Goal: Task Accomplishment & Management: Manage account settings

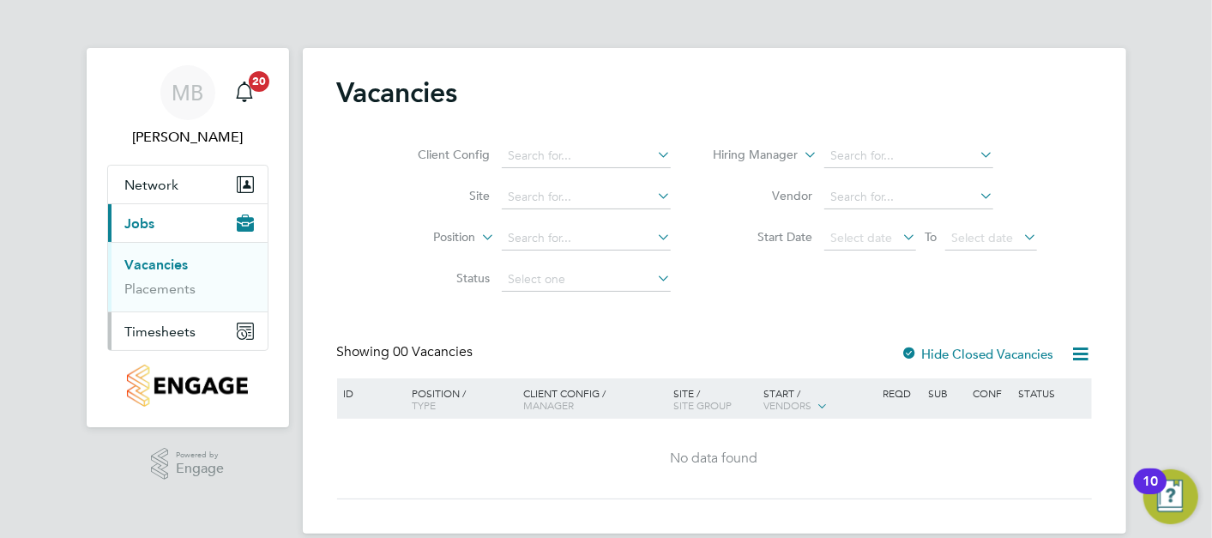
click at [174, 326] on span "Timesheets" at bounding box center [160, 331] width 71 height 16
click at [173, 304] on link "Timesheets" at bounding box center [160, 303] width 71 height 16
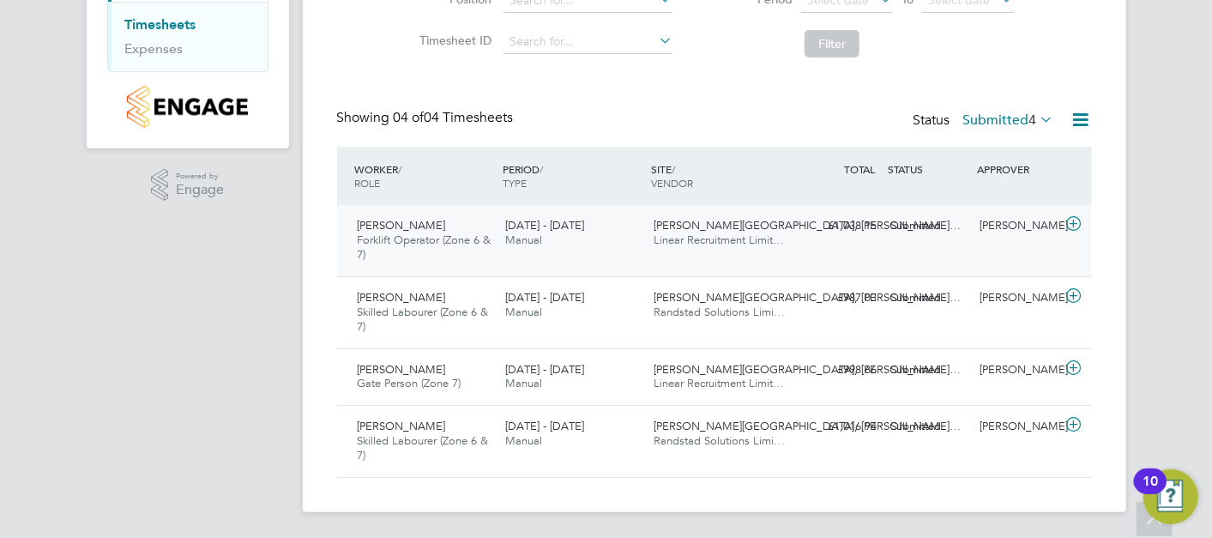
click at [588, 257] on div "Steven Johnson Forklift Operator (Zone 6 & 7) 4 - 10 Aug 2025 4 - 10 Aug 2025 M…" at bounding box center [714, 240] width 755 height 71
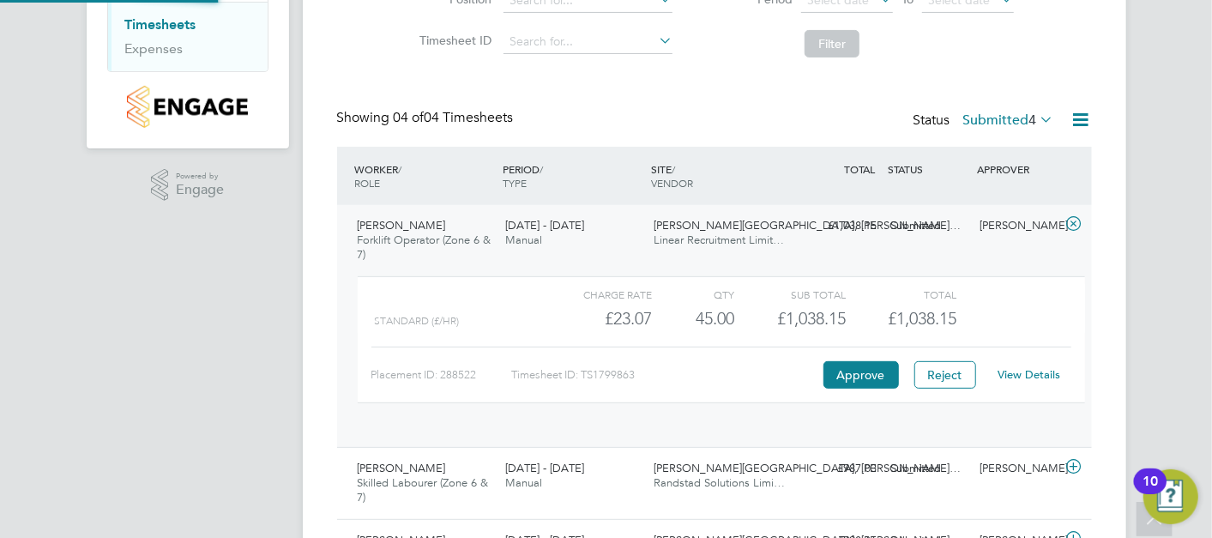
scroll to position [29, 166]
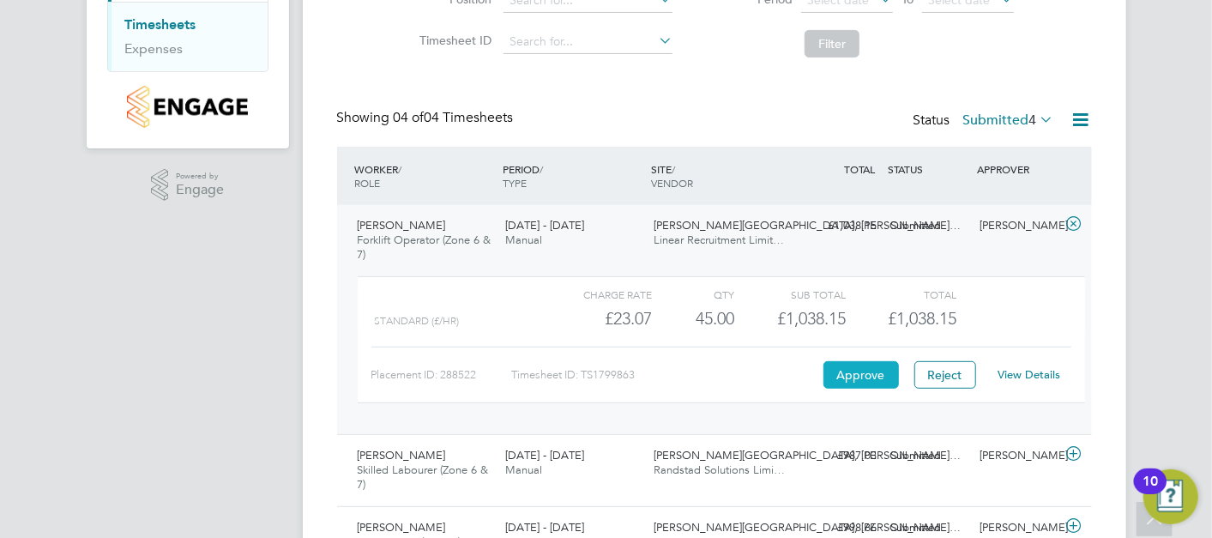
click at [845, 376] on button "Approve" at bounding box center [861, 374] width 75 height 27
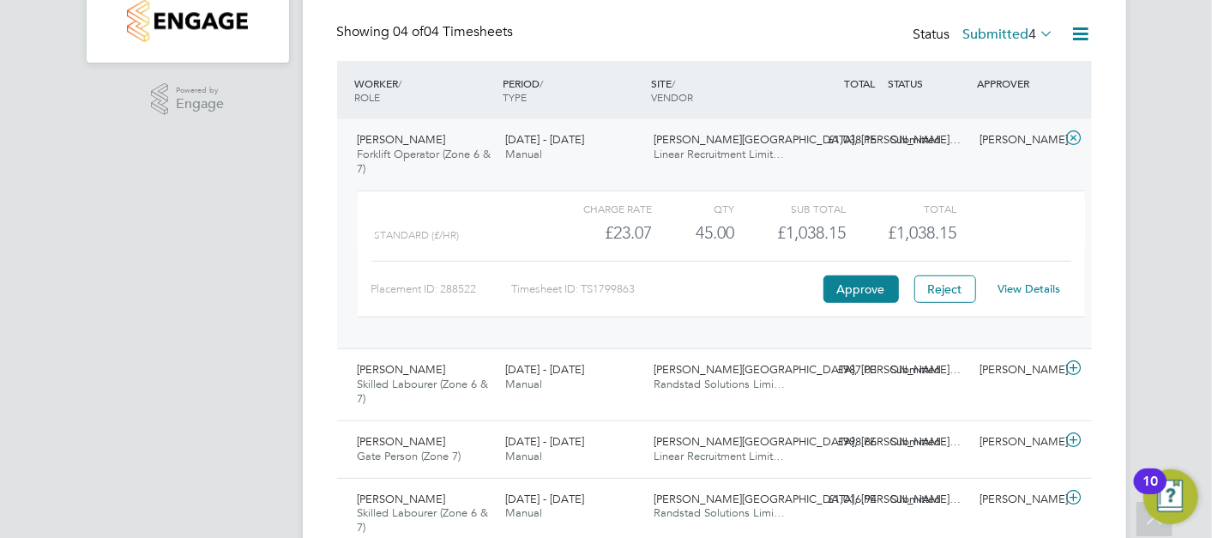
scroll to position [437, 0]
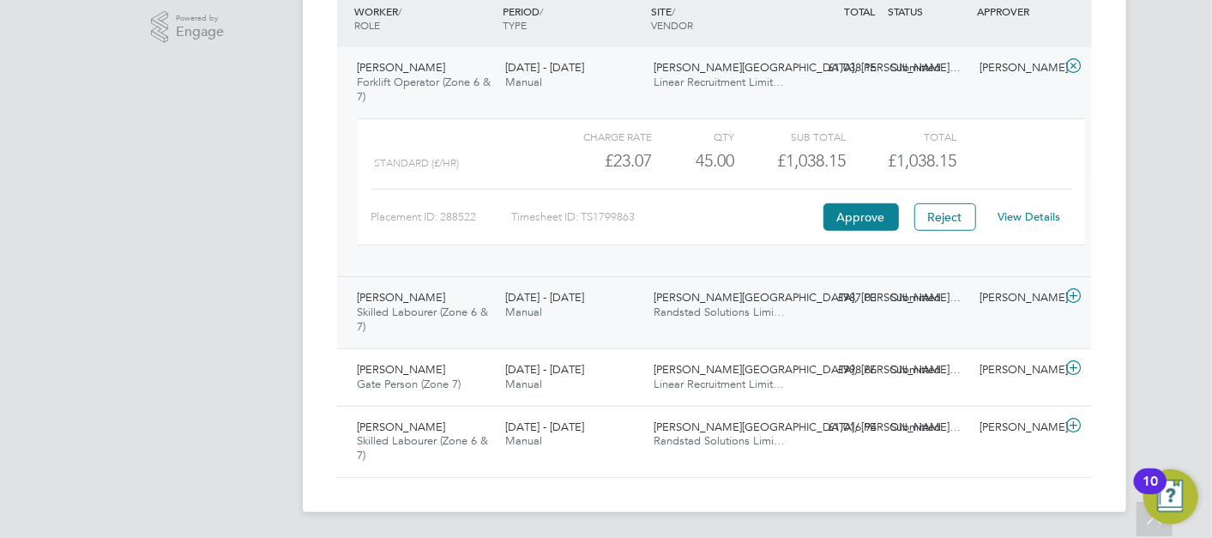
click at [815, 322] on div "David Barrow Skilled Labourer (Zone 6 & 7) 4 - 10 Aug 2025 4 - 10 Aug 2025 Manu…" at bounding box center [714, 312] width 755 height 72
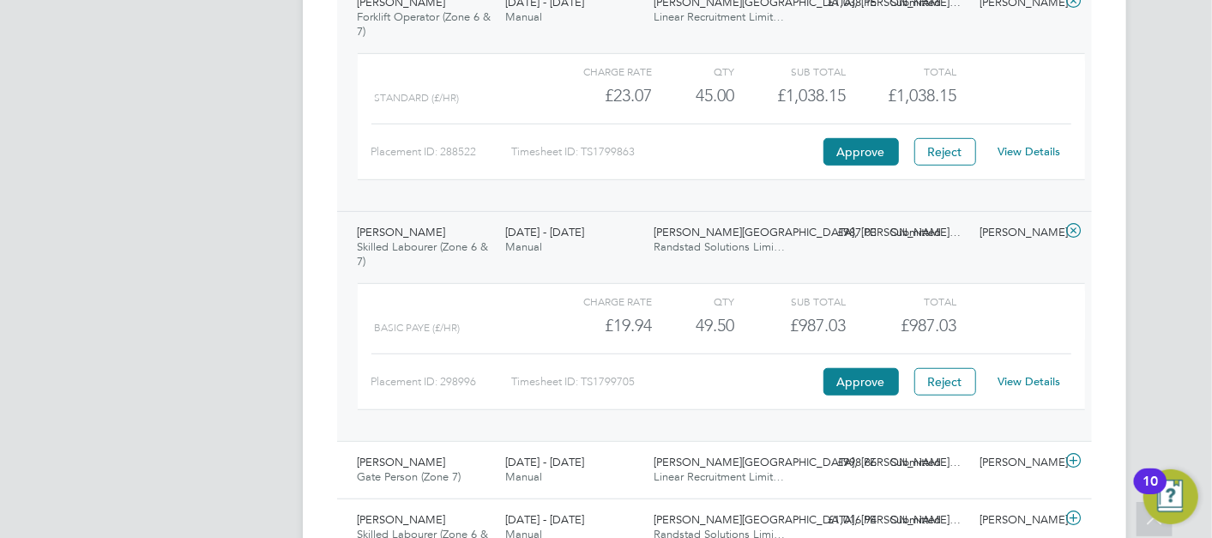
scroll to position [532, 0]
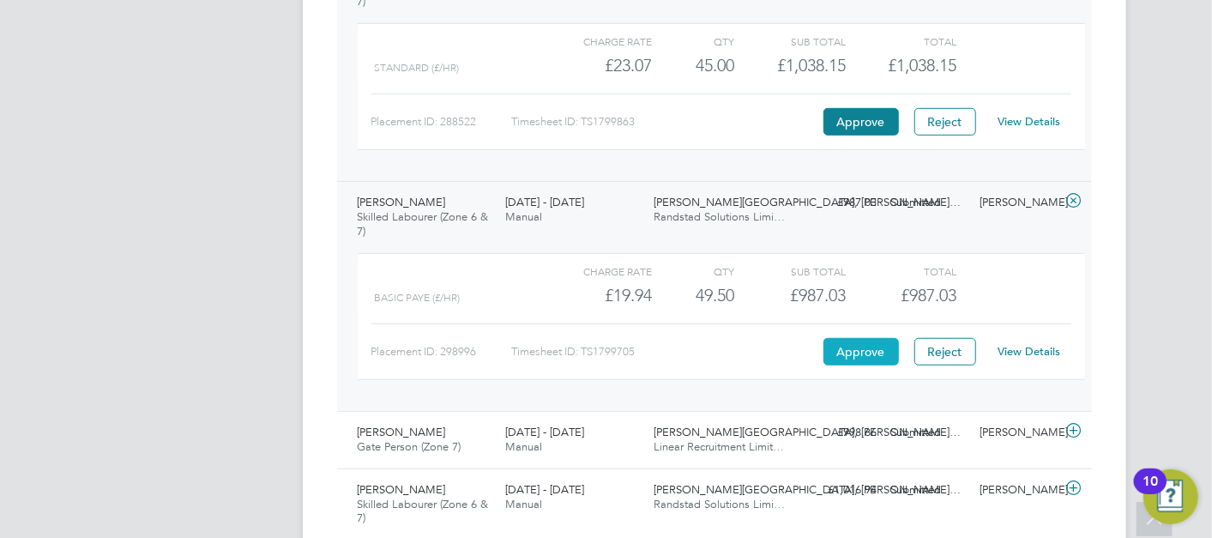
click at [870, 355] on button "Approve" at bounding box center [861, 351] width 75 height 27
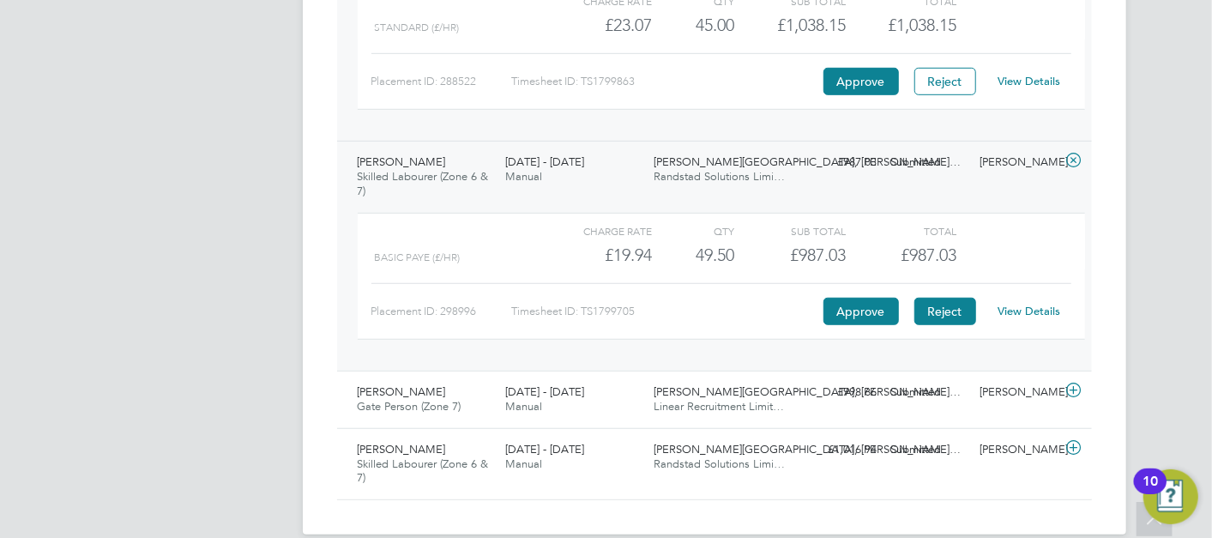
scroll to position [595, 0]
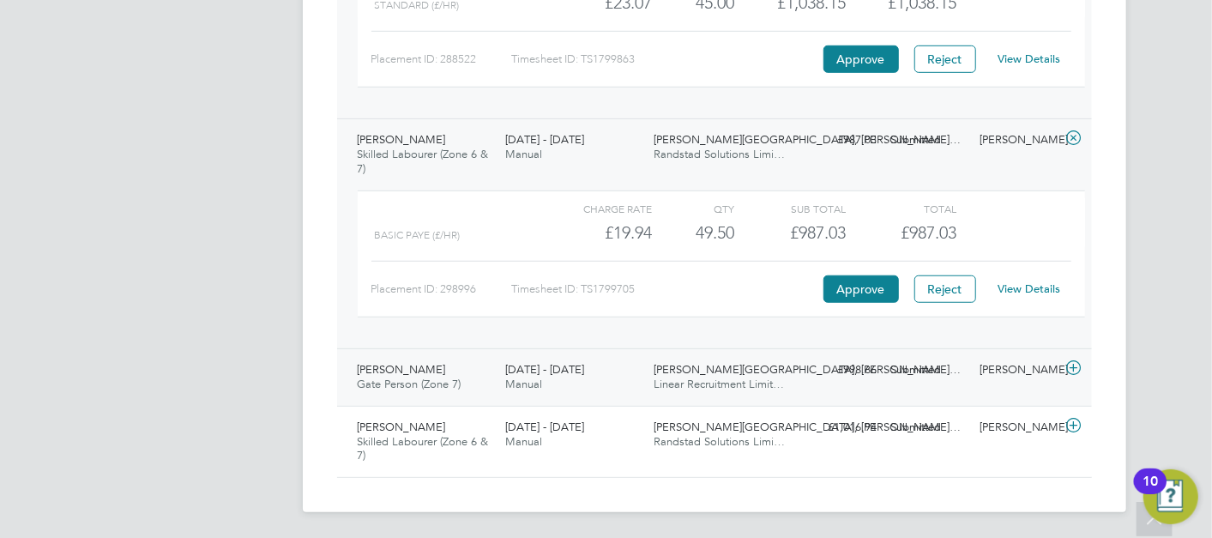
click at [709, 377] on span "Linear Recruitment Limit…" at bounding box center [719, 384] width 130 height 15
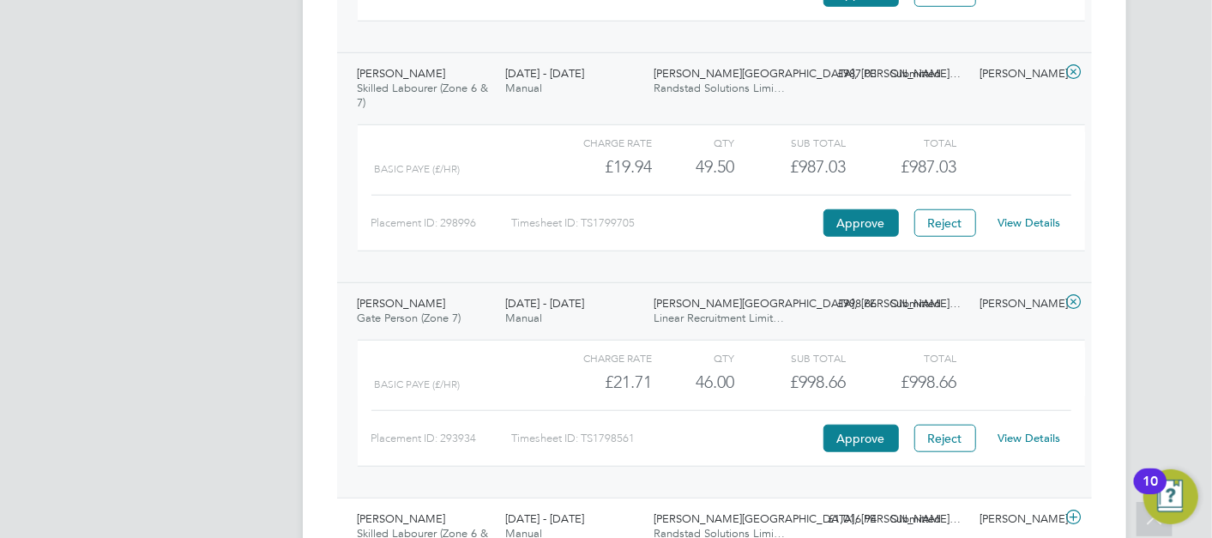
scroll to position [690, 0]
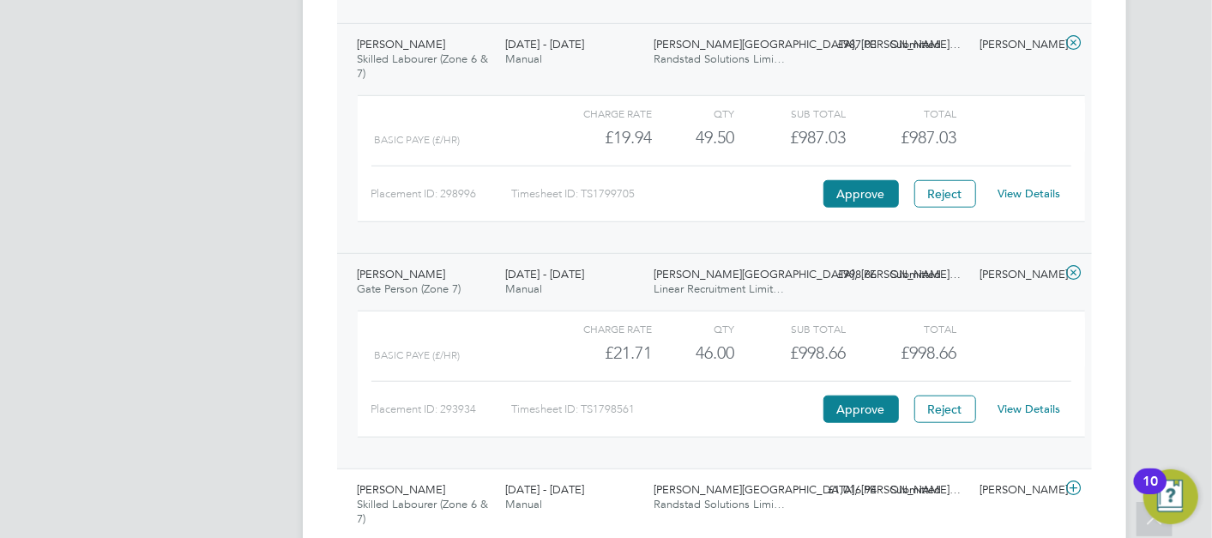
click at [1047, 408] on link "View Details" at bounding box center [1029, 409] width 63 height 15
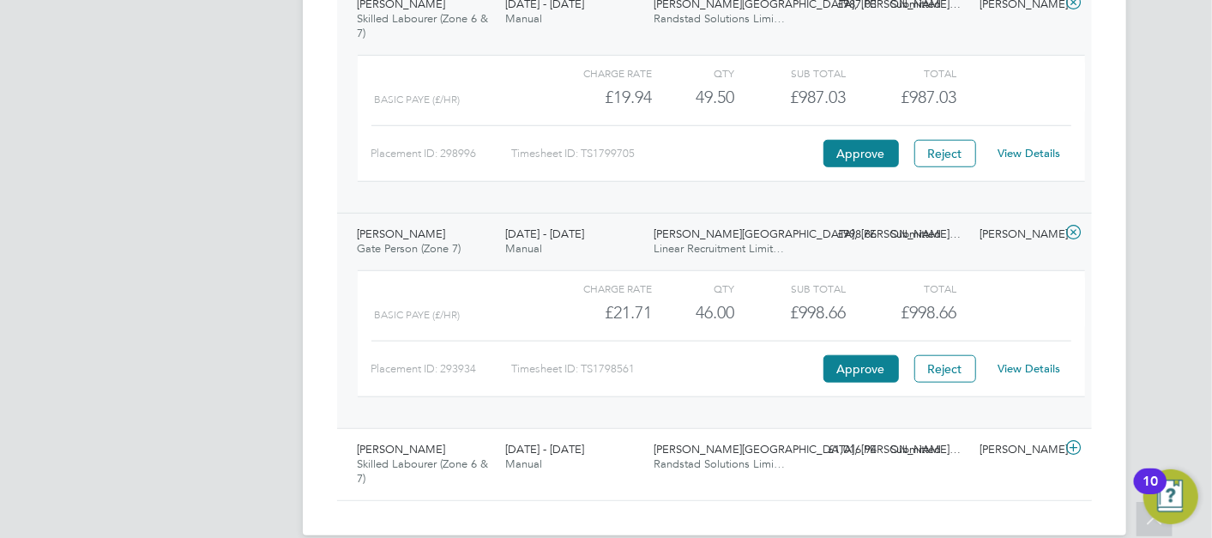
scroll to position [752, 0]
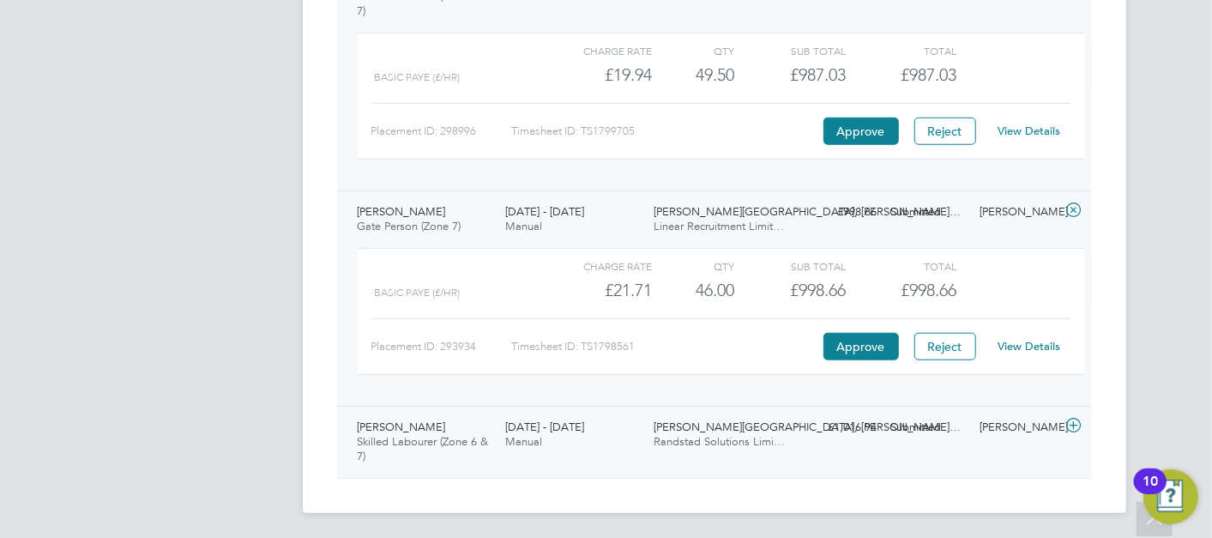
click at [780, 434] on span "Randstad Solutions Limi…" at bounding box center [719, 441] width 131 height 15
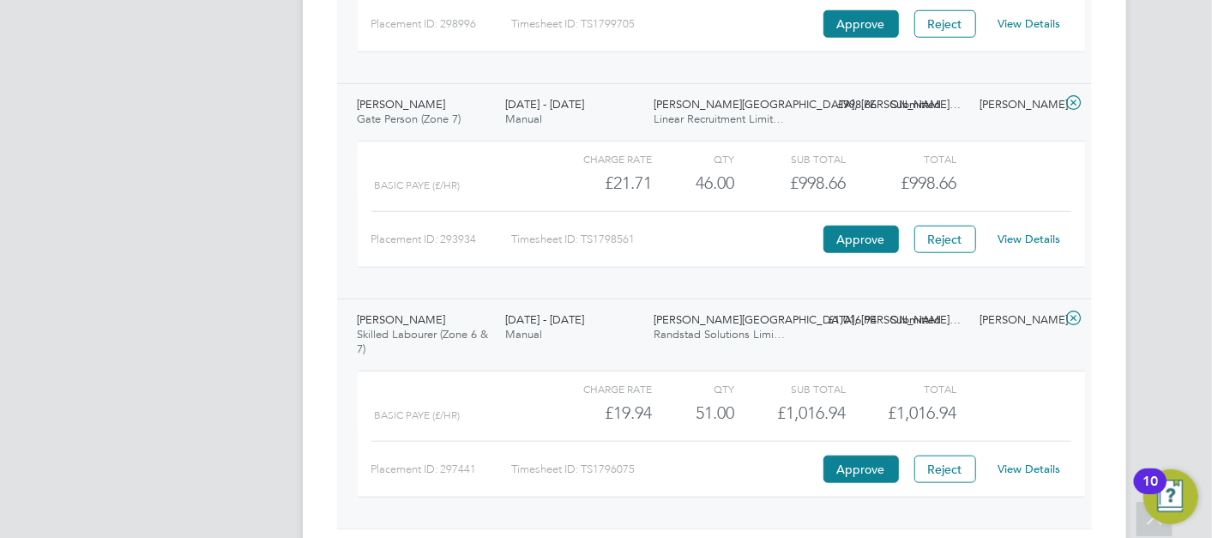
scroll to position [910, 0]
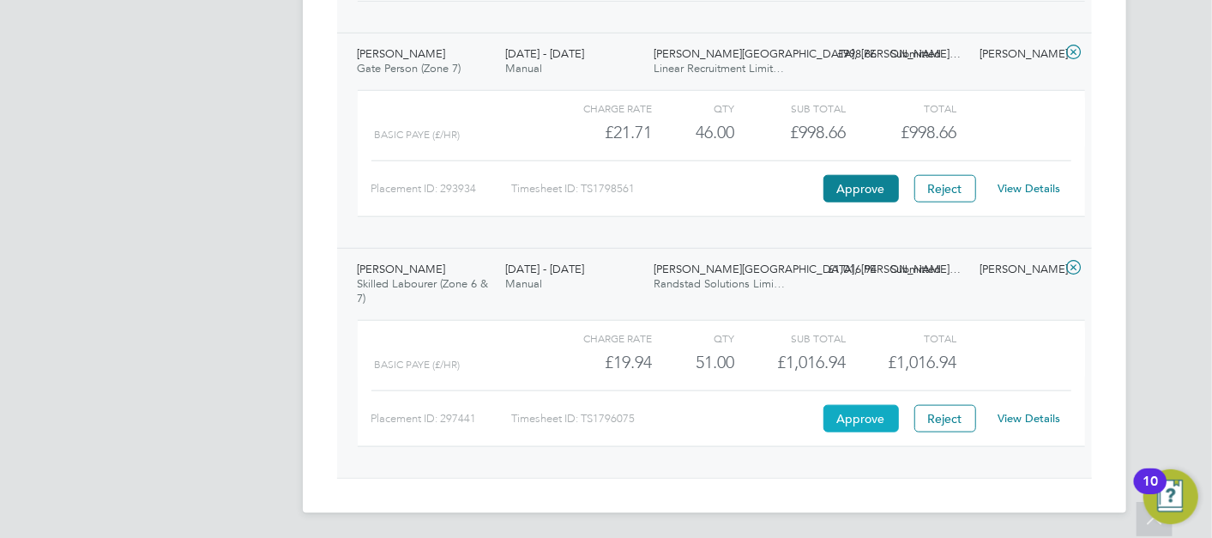
click at [856, 409] on button "Approve" at bounding box center [861, 418] width 75 height 27
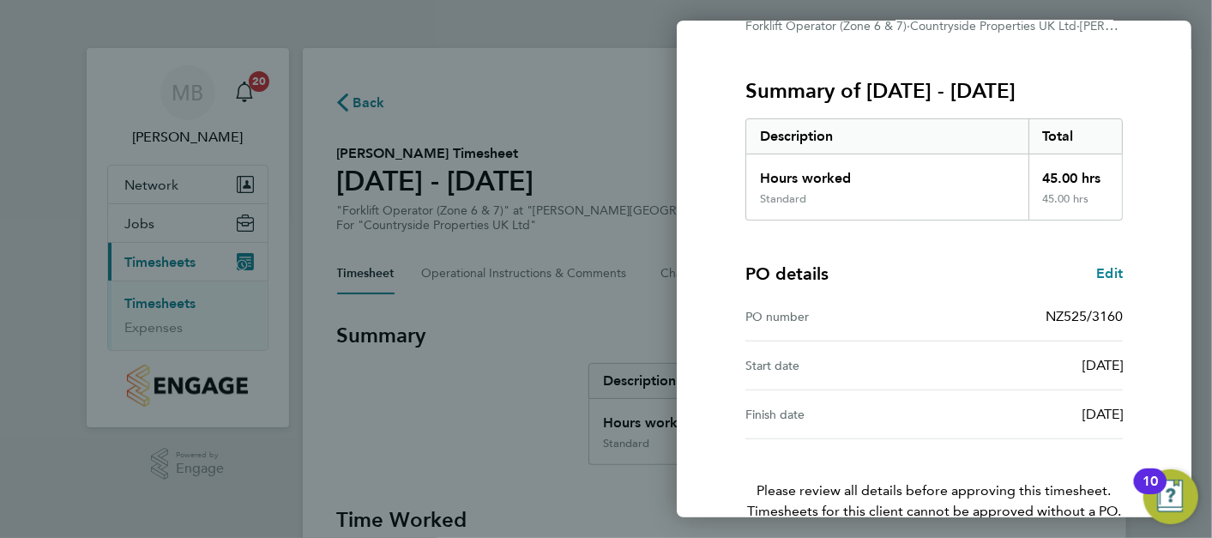
scroll to position [282, 0]
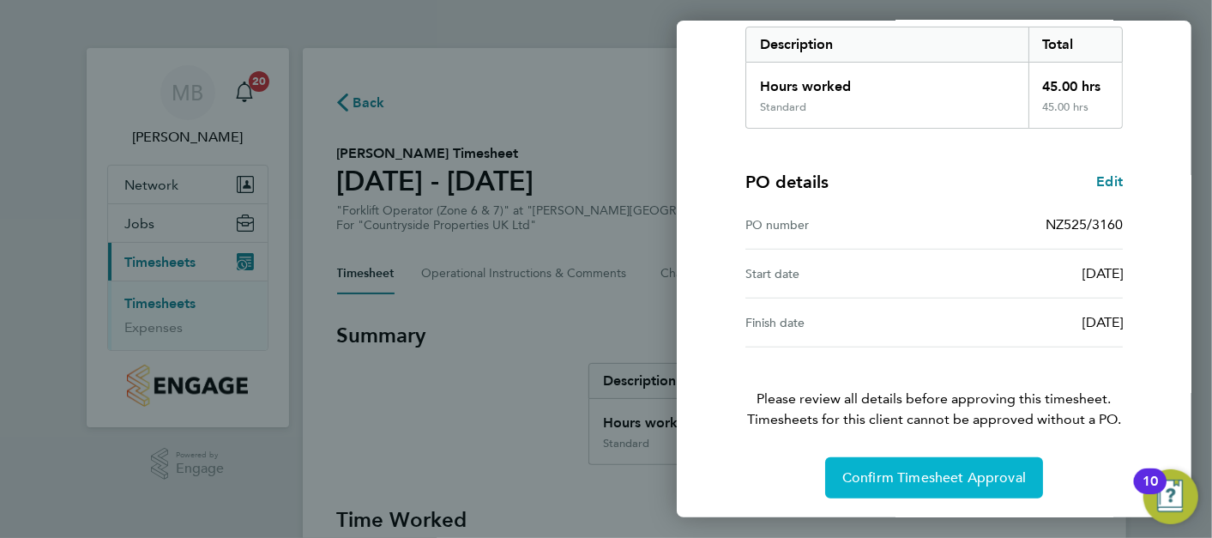
click at [921, 485] on button "Confirm Timesheet Approval" at bounding box center [934, 477] width 218 height 41
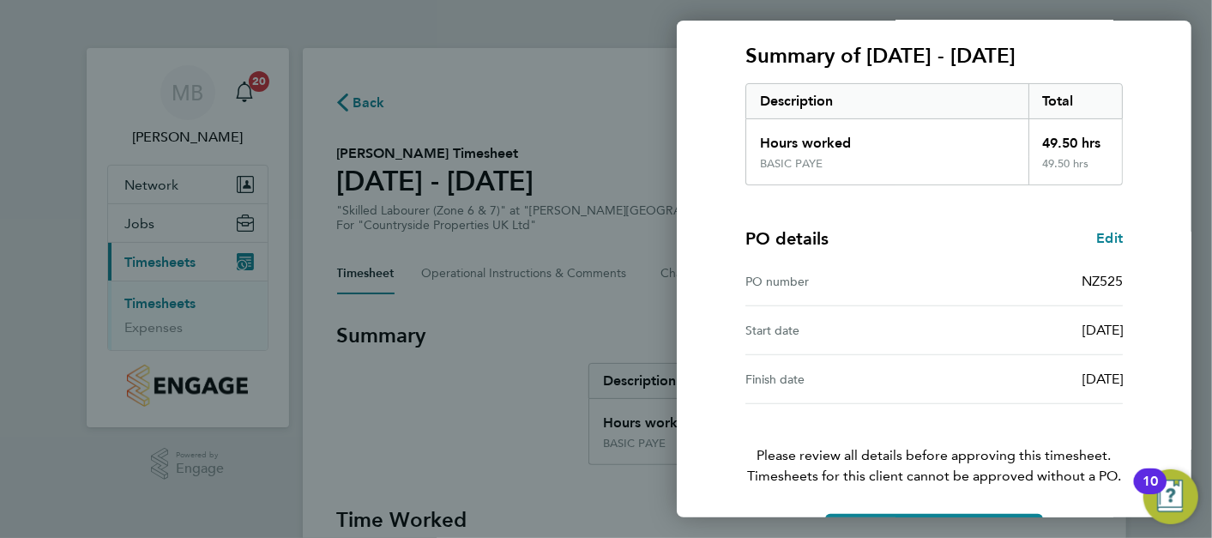
scroll to position [282, 0]
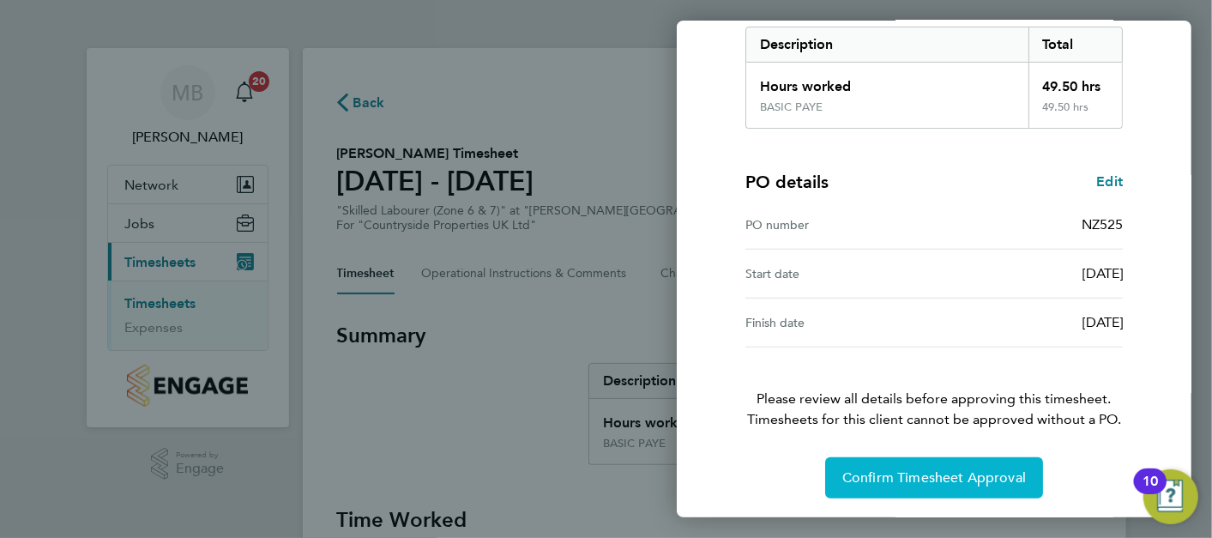
click at [956, 475] on span "Confirm Timesheet Approval" at bounding box center [934, 477] width 184 height 17
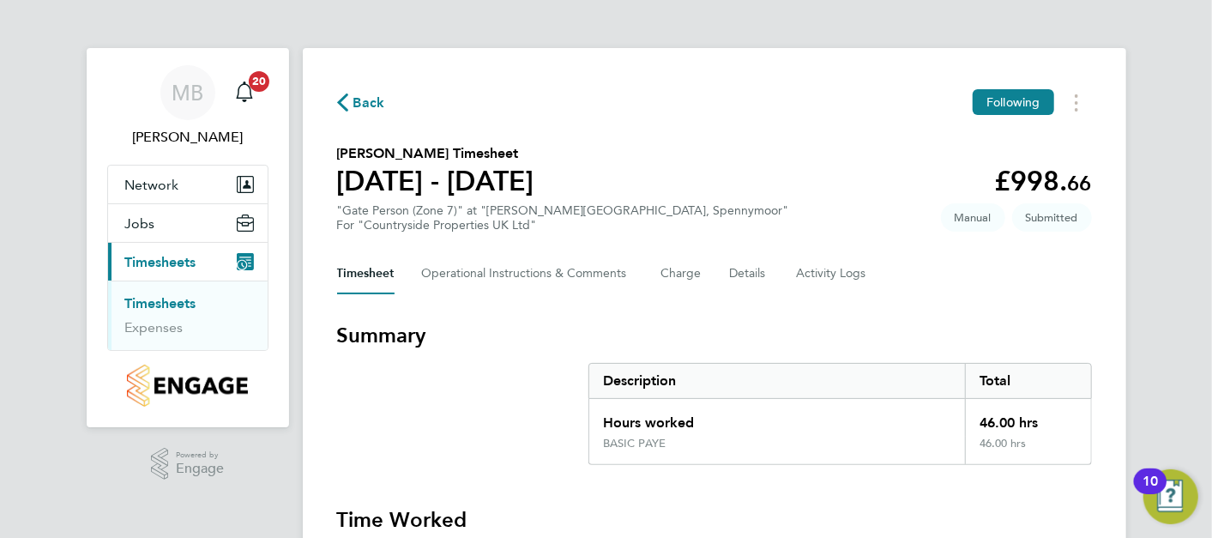
scroll to position [476, 0]
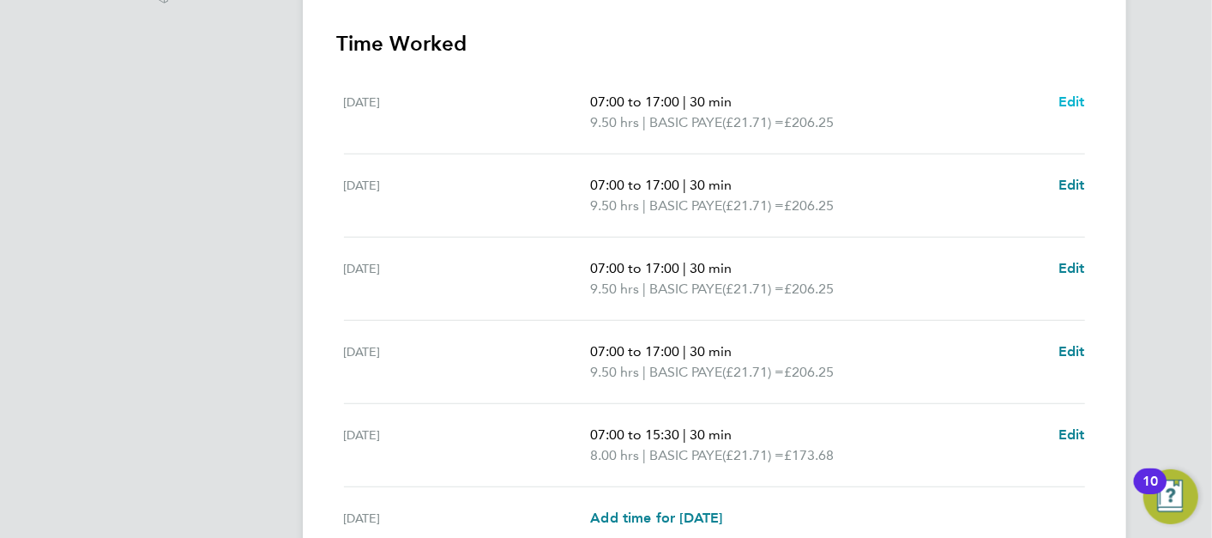
click at [1075, 101] on span "Edit" at bounding box center [1072, 102] width 27 height 16
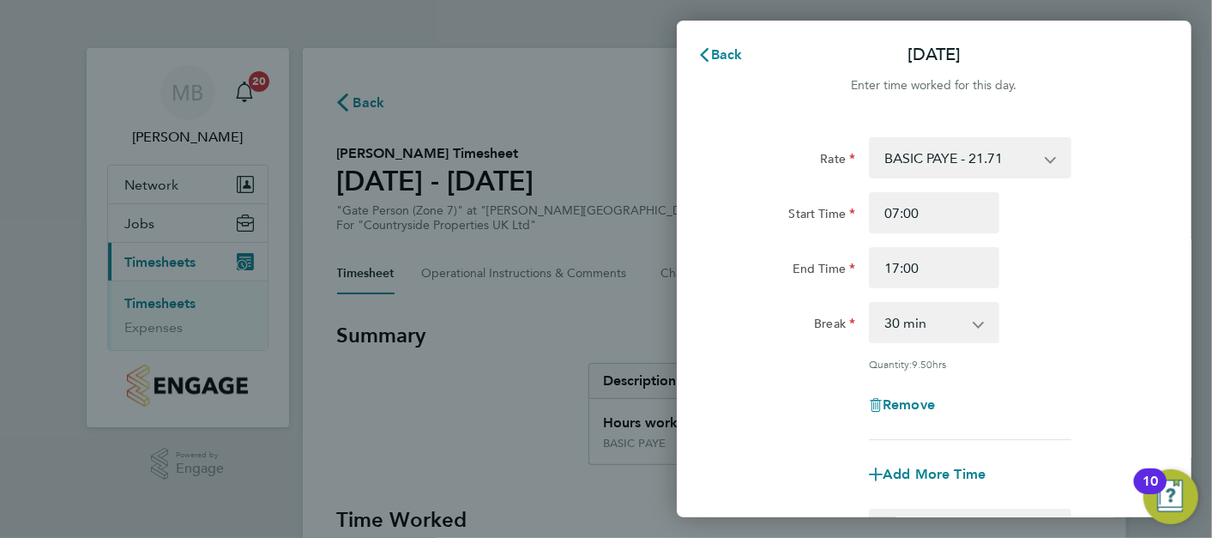
click at [980, 328] on app-icon-cross-button at bounding box center [987, 323] width 21 height 38
click at [972, 324] on select "0 min 15 min 30 min 45 min 60 min 75 min 90 min" at bounding box center [924, 323] width 106 height 38
select select "60"
click at [871, 304] on select "0 min 15 min 30 min 45 min 60 min 75 min 90 min" at bounding box center [924, 323] width 106 height 38
click at [1075, 373] on div "Rate BASIC PAYE - 21.71 Start Time 07:00 End Time 17:00 Break 0 min 15 min 30 m…" at bounding box center [934, 288] width 419 height 303
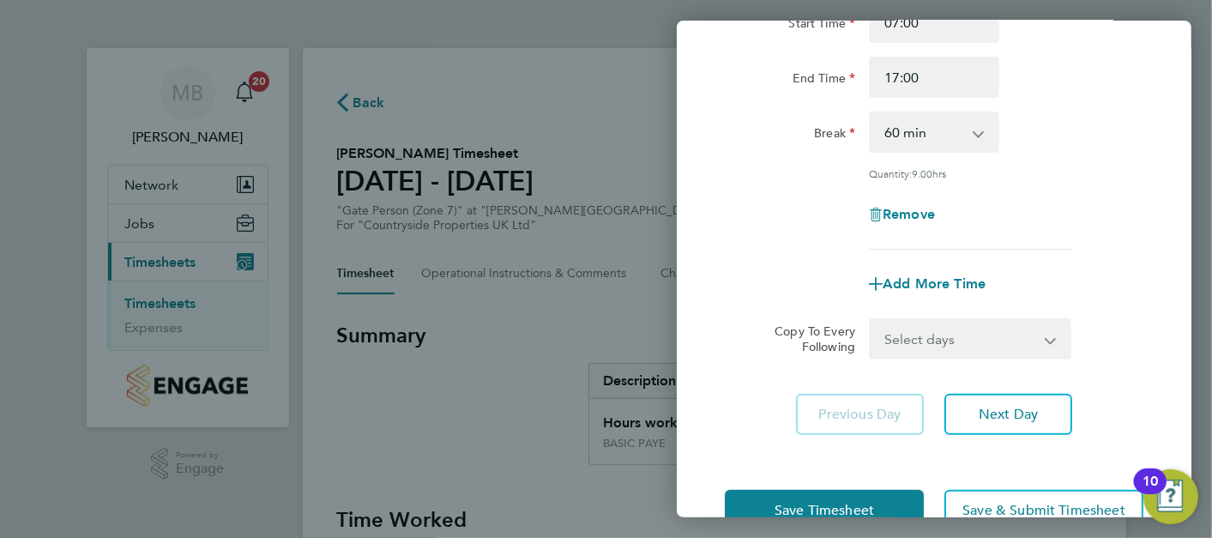
scroll to position [236, 0]
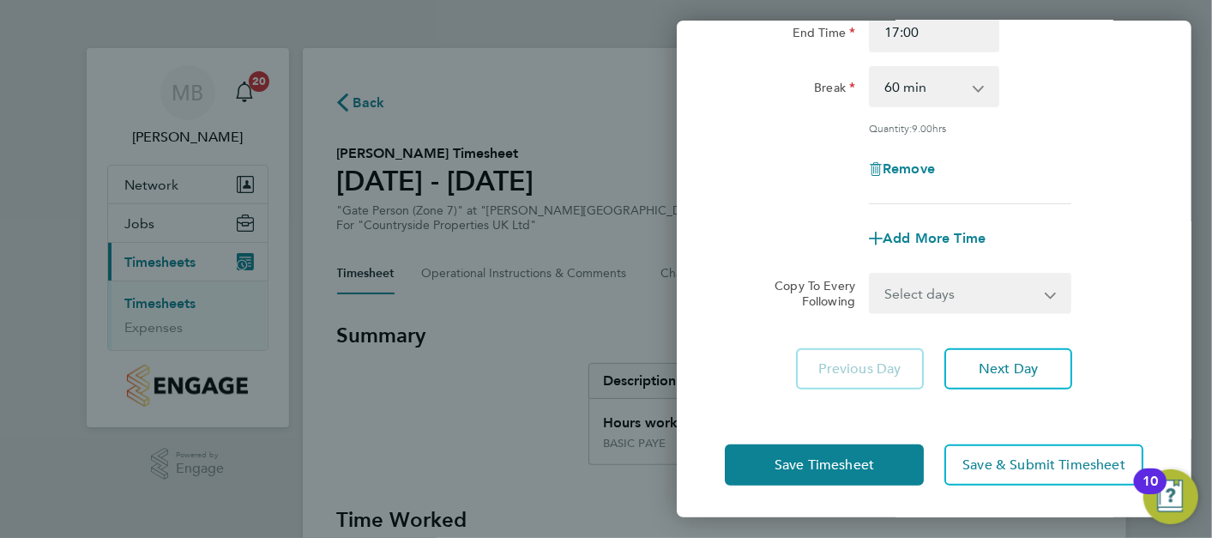
click at [958, 284] on select "Select days Day Weekday (Mon-Fri) Weekend (Sat-Sun) Tuesday Wednesday Thursday …" at bounding box center [961, 294] width 180 height 38
select select "WEEKDAY"
click at [871, 275] on select "Select days Day Weekday (Mon-Fri) Weekend (Sat-Sun) Tuesday Wednesday Thursday …" at bounding box center [961, 294] width 180 height 38
select select "2025-08-10"
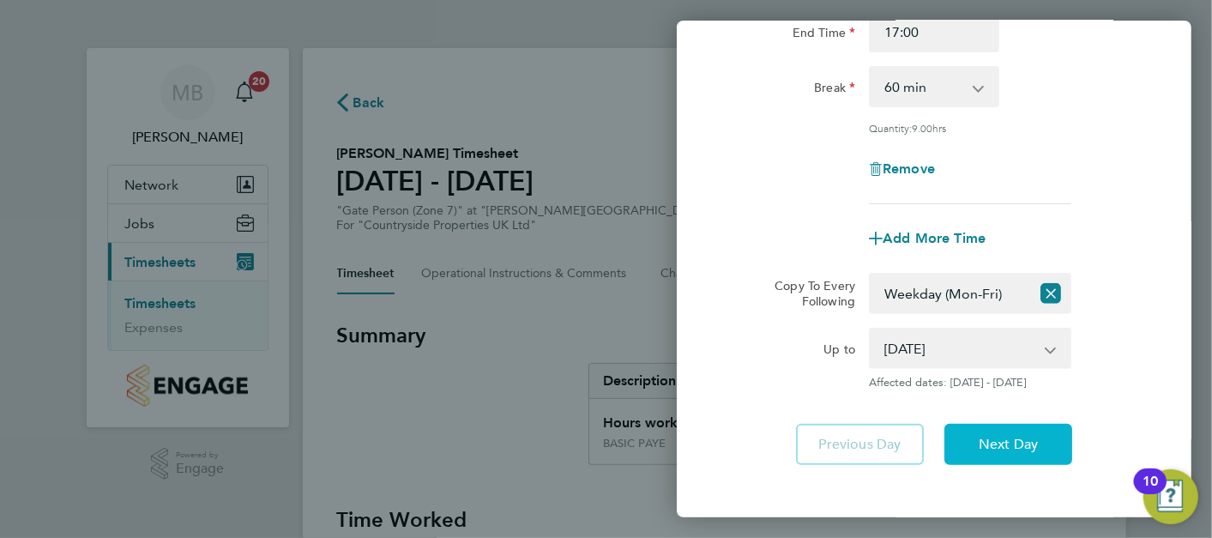
click at [1005, 438] on span "Next Day" at bounding box center [1008, 444] width 59 height 17
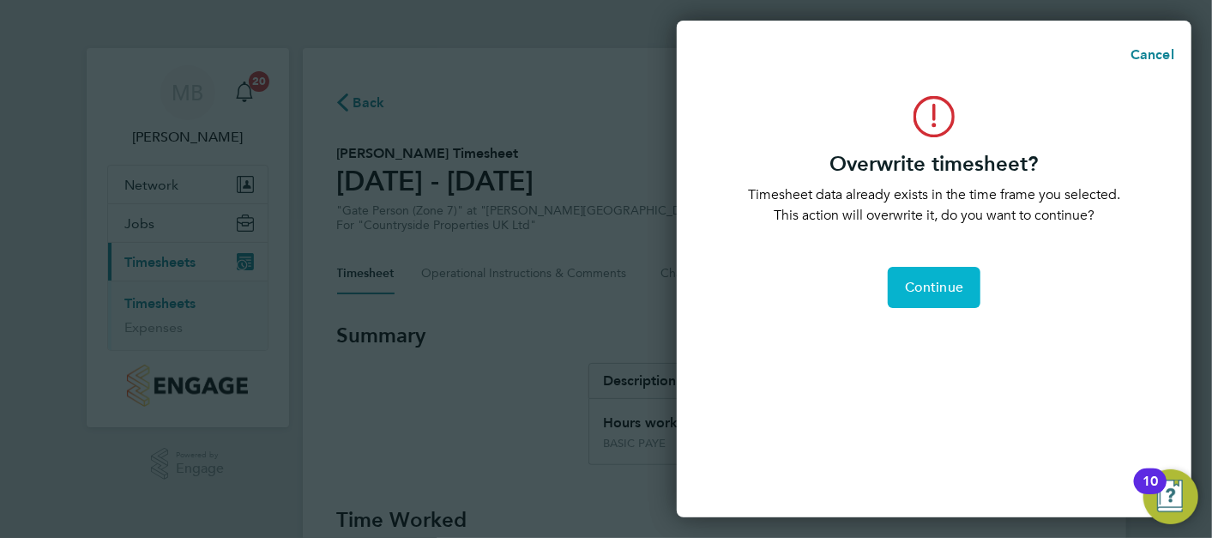
click at [961, 289] on span "Continue" at bounding box center [934, 287] width 58 height 17
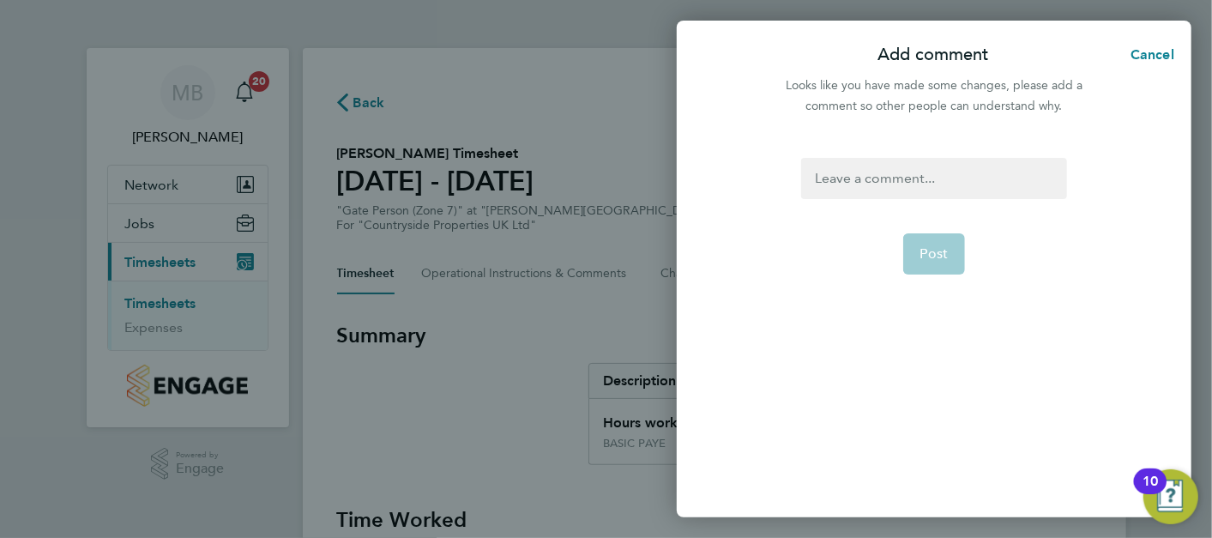
click at [909, 188] on div at bounding box center [933, 178] width 265 height 41
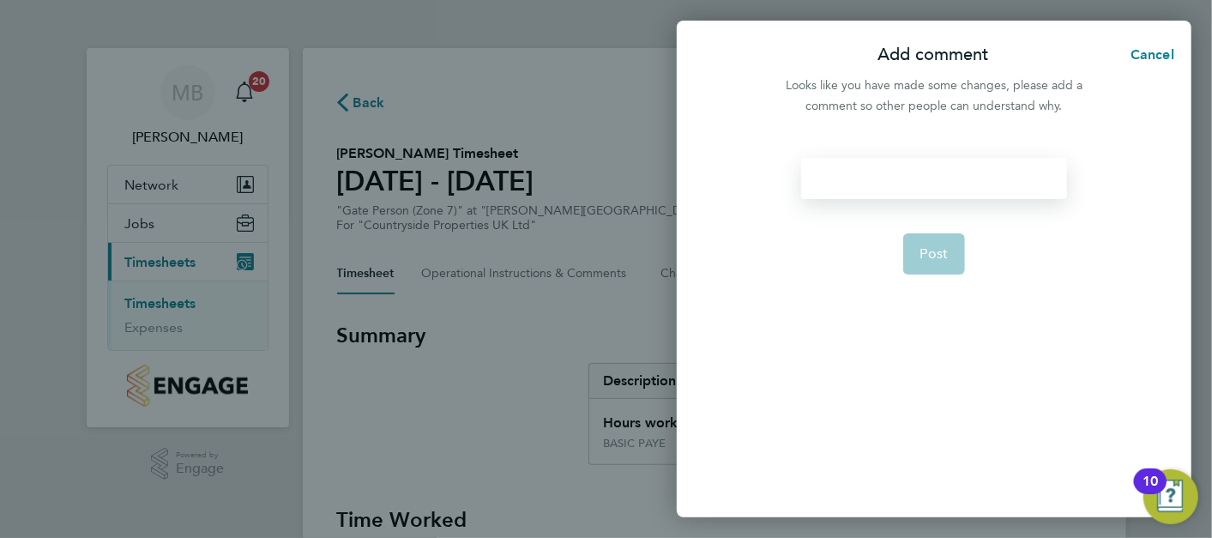
click at [907, 188] on div at bounding box center [933, 178] width 265 height 41
click at [941, 250] on span "Post" at bounding box center [935, 253] width 28 height 17
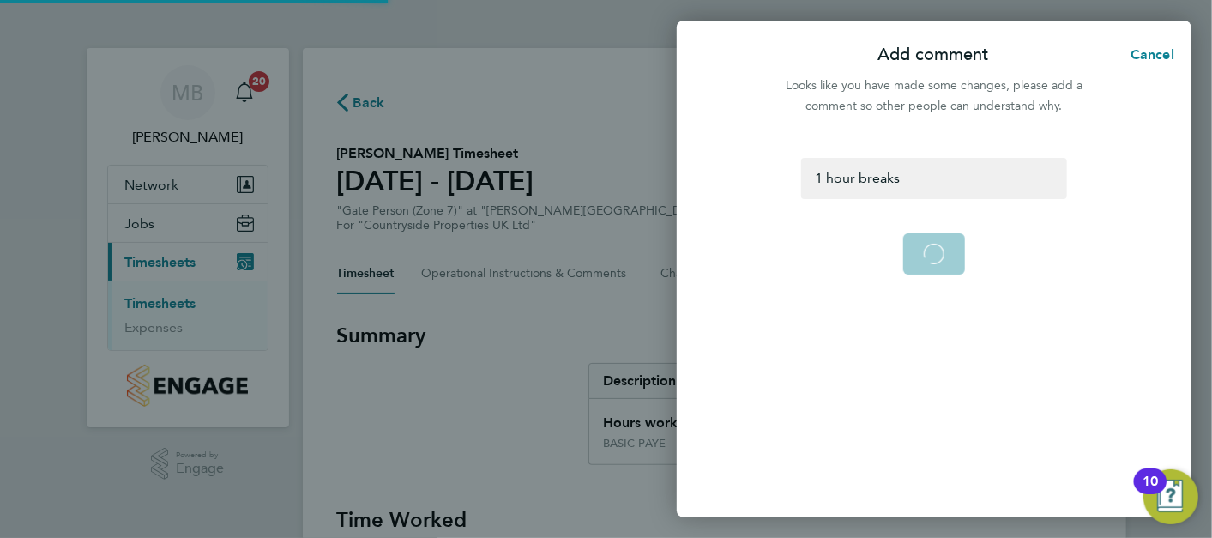
select select "0: null"
select select "60"
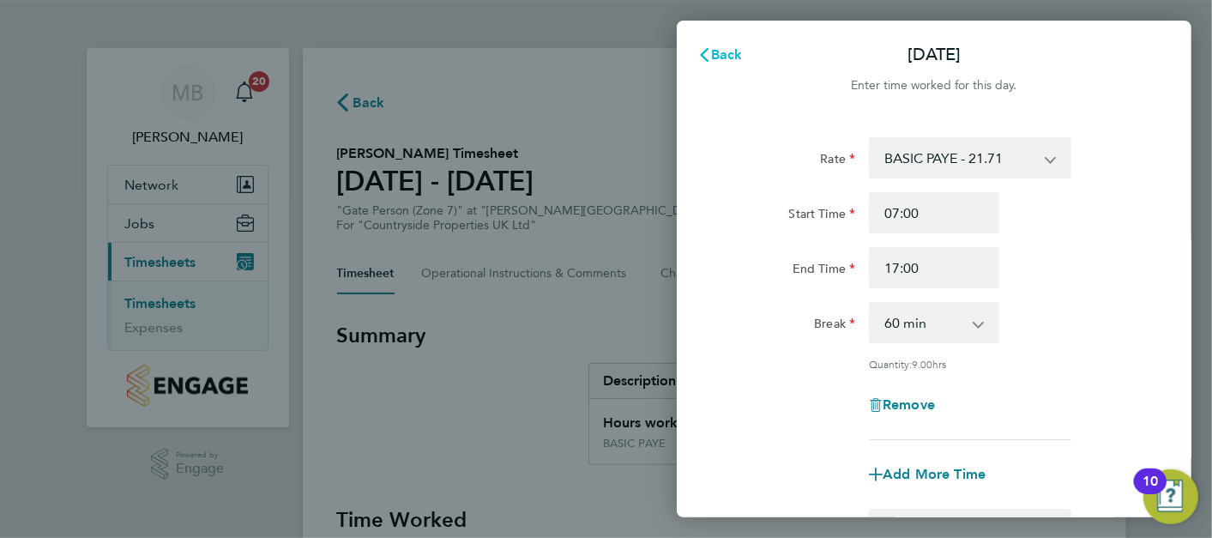
click at [740, 55] on span "Back" at bounding box center [727, 54] width 32 height 16
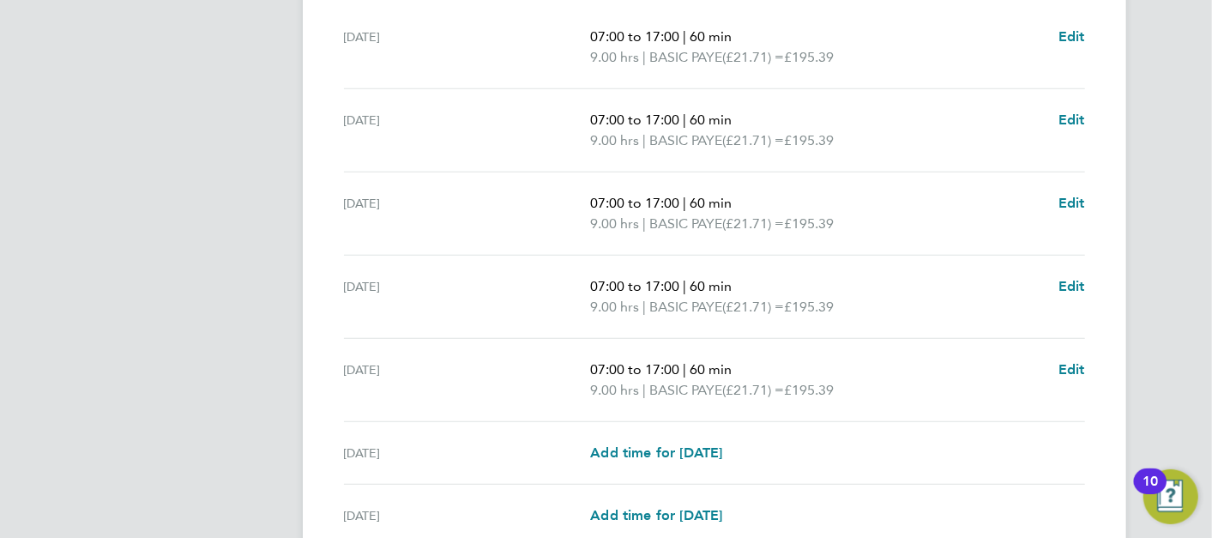
scroll to position [667, 0]
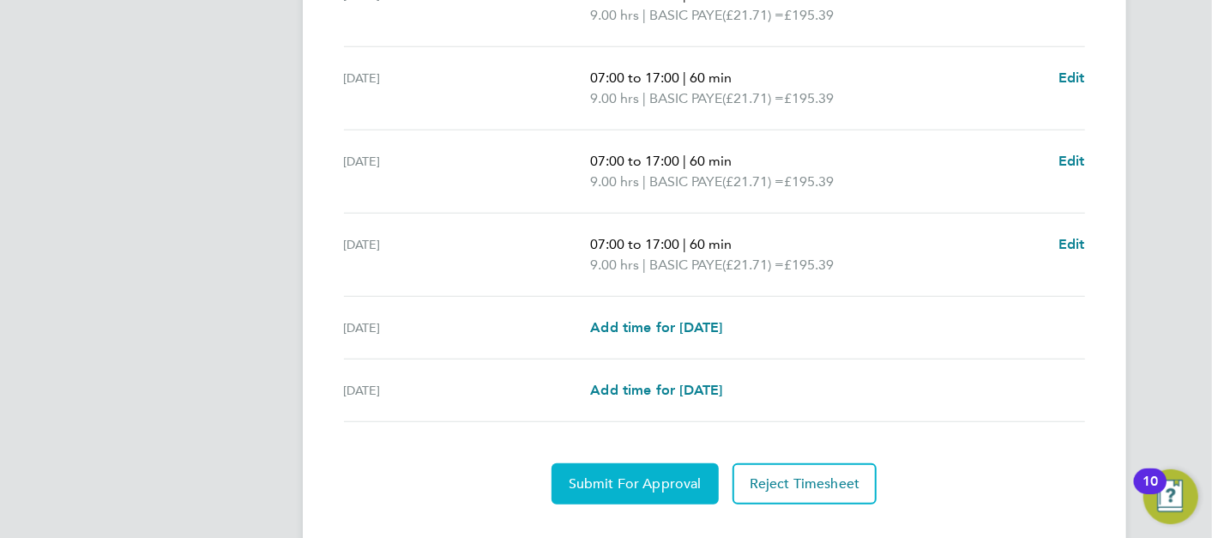
click at [664, 468] on button "Submit For Approval" at bounding box center [635, 483] width 167 height 41
click at [629, 475] on span "Approve Timesheet" at bounding box center [635, 483] width 126 height 17
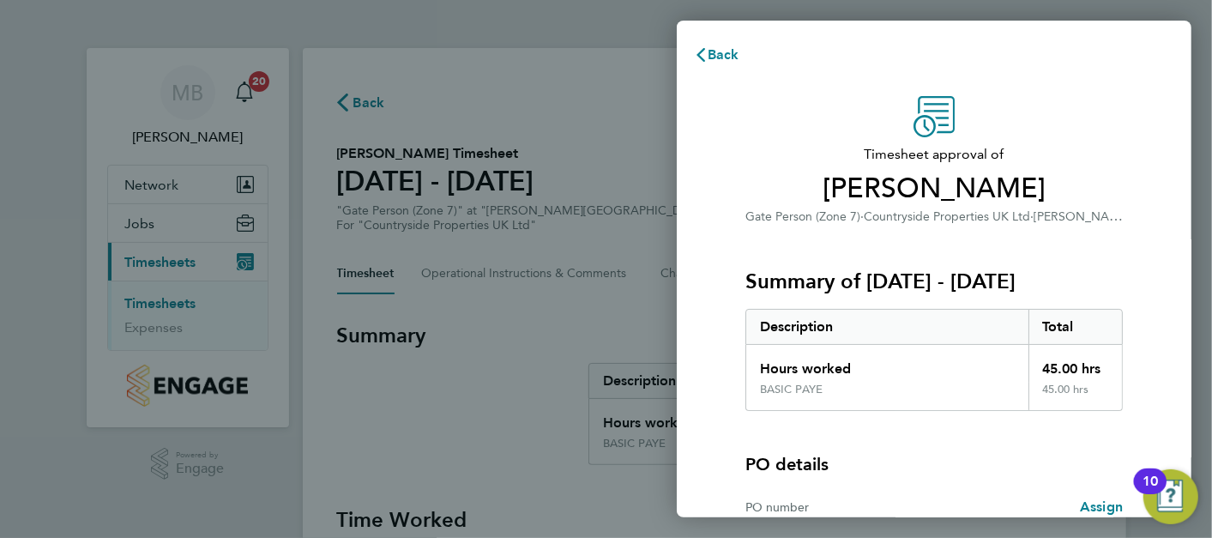
scroll to position [184, 0]
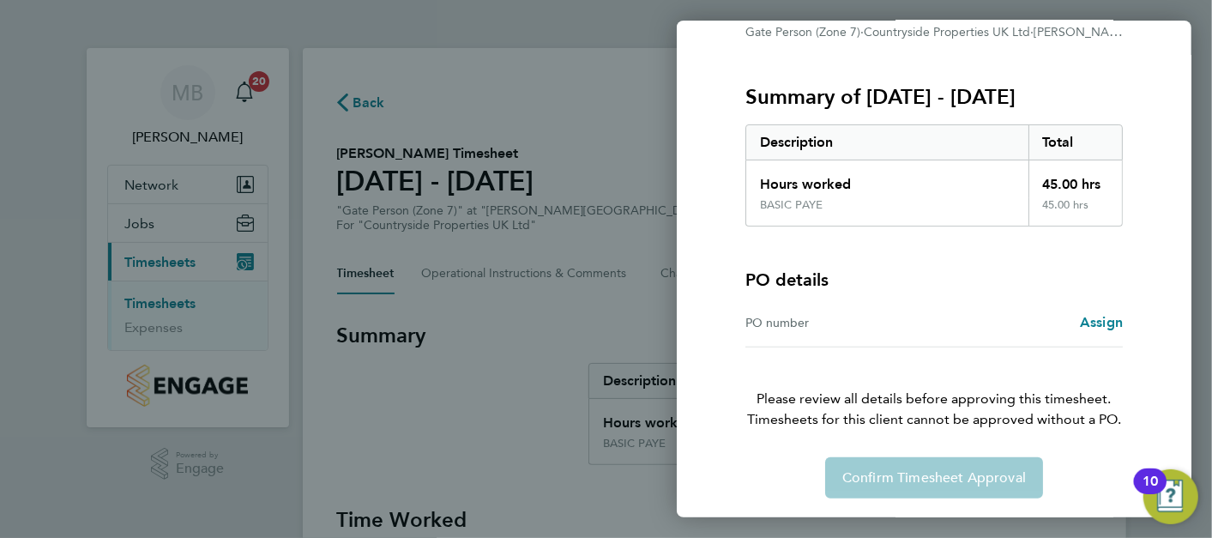
click at [1102, 306] on div "PO number Assign" at bounding box center [934, 323] width 377 height 49
click at [1102, 312] on link "Assign" at bounding box center [1101, 322] width 43 height 21
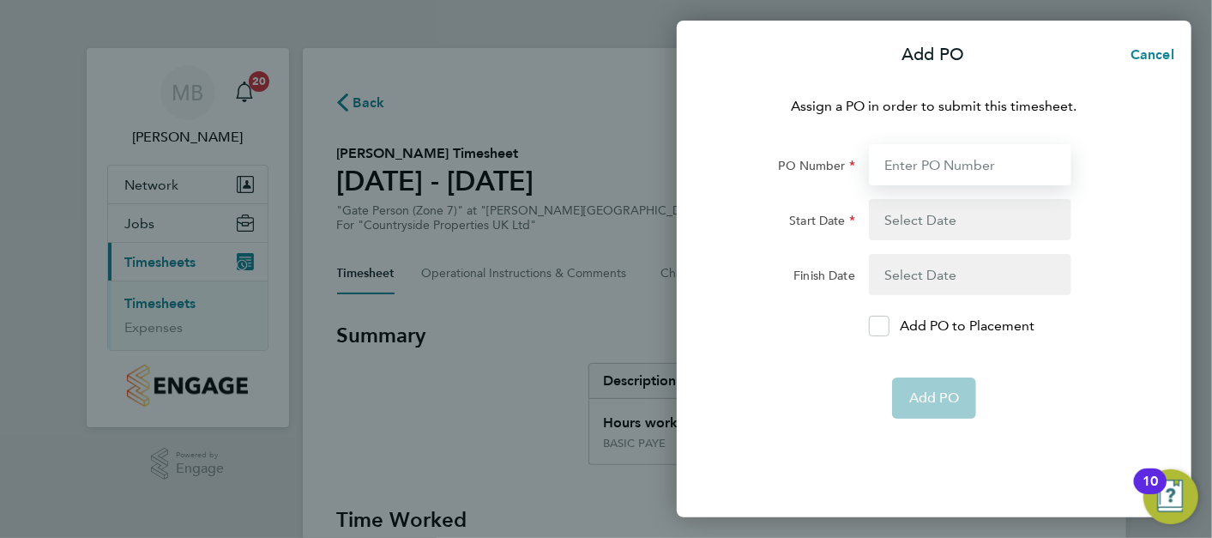
click at [941, 164] on input "PO Number" at bounding box center [970, 164] width 202 height 41
type input "NZ525"
type input "09 Jun 25"
type input "28 Sep 25"
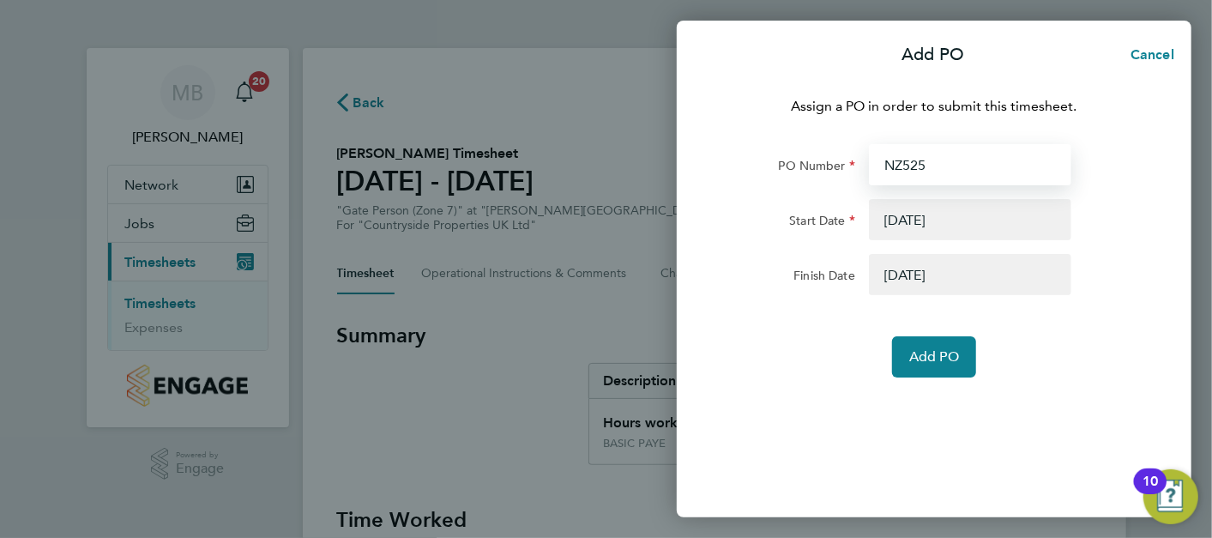
type input "NZ525"
click at [1026, 112] on p "Assign a PO in order to submit this timesheet." at bounding box center [934, 106] width 419 height 21
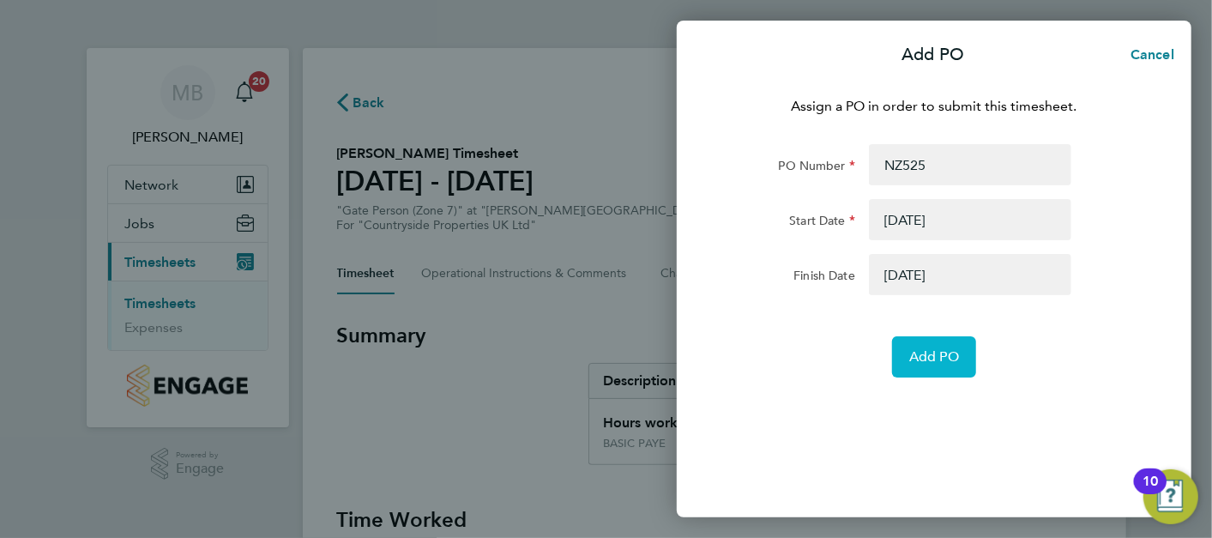
click at [945, 367] on button "Add PO" at bounding box center [934, 356] width 84 height 41
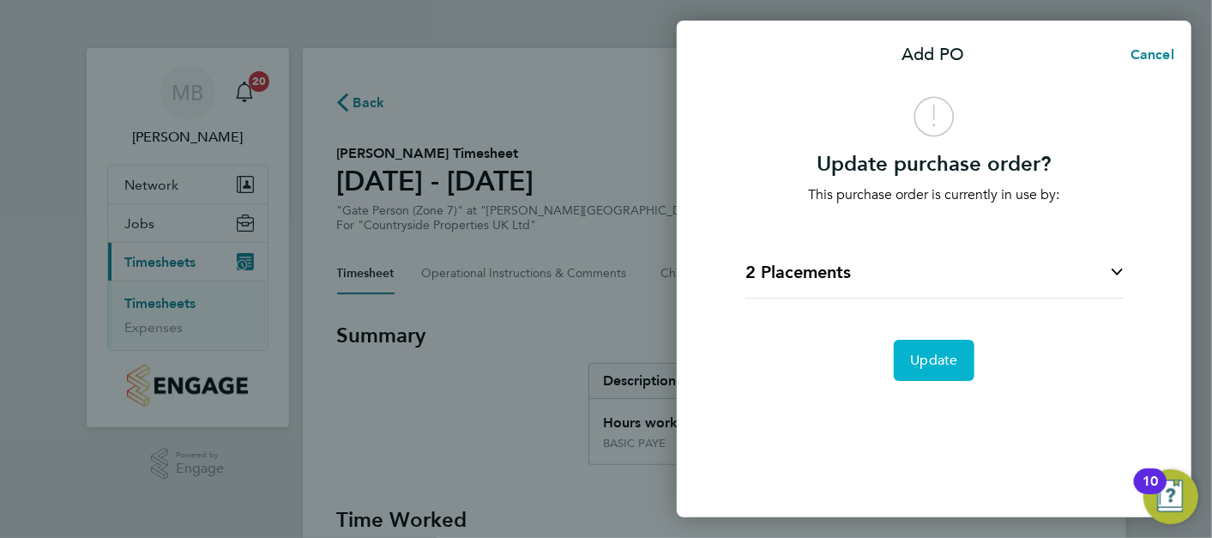
click at [945, 367] on button "Update" at bounding box center [935, 360] width 82 height 41
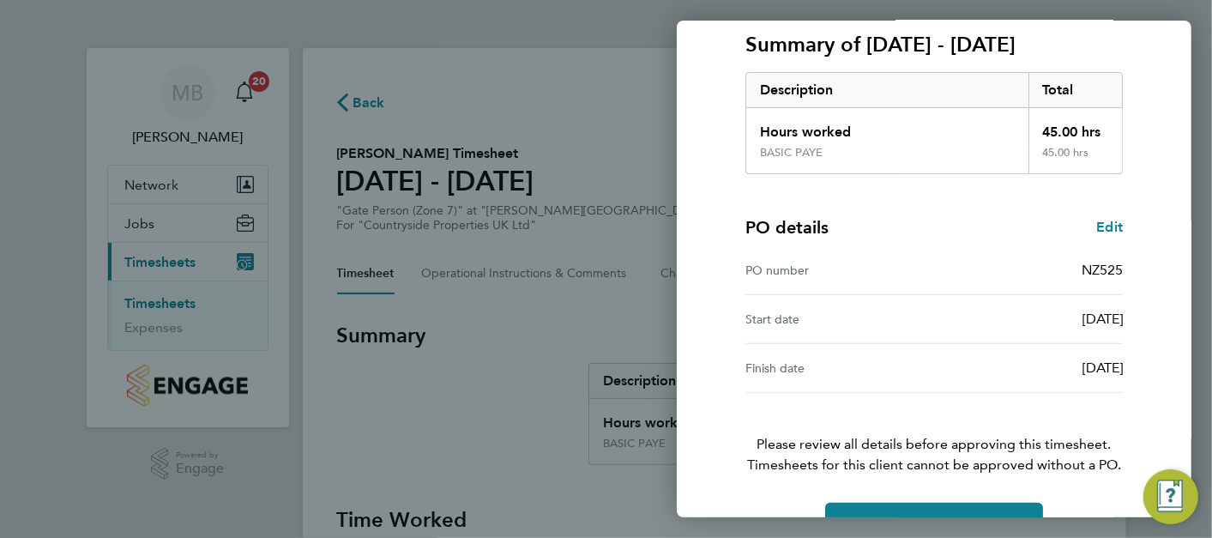
scroll to position [282, 0]
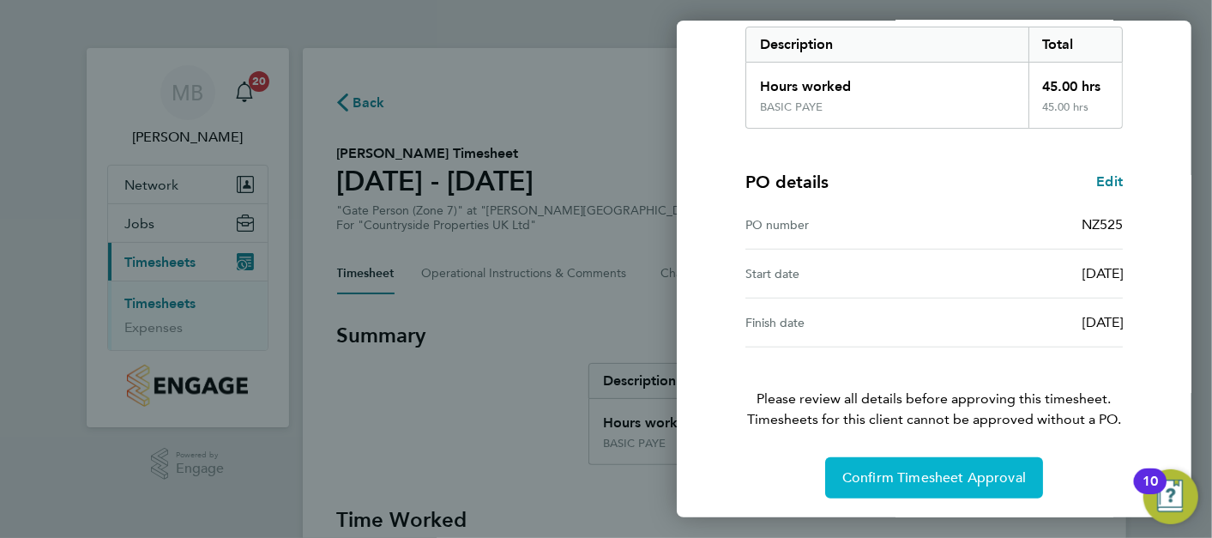
click at [954, 465] on button "Confirm Timesheet Approval" at bounding box center [934, 477] width 218 height 41
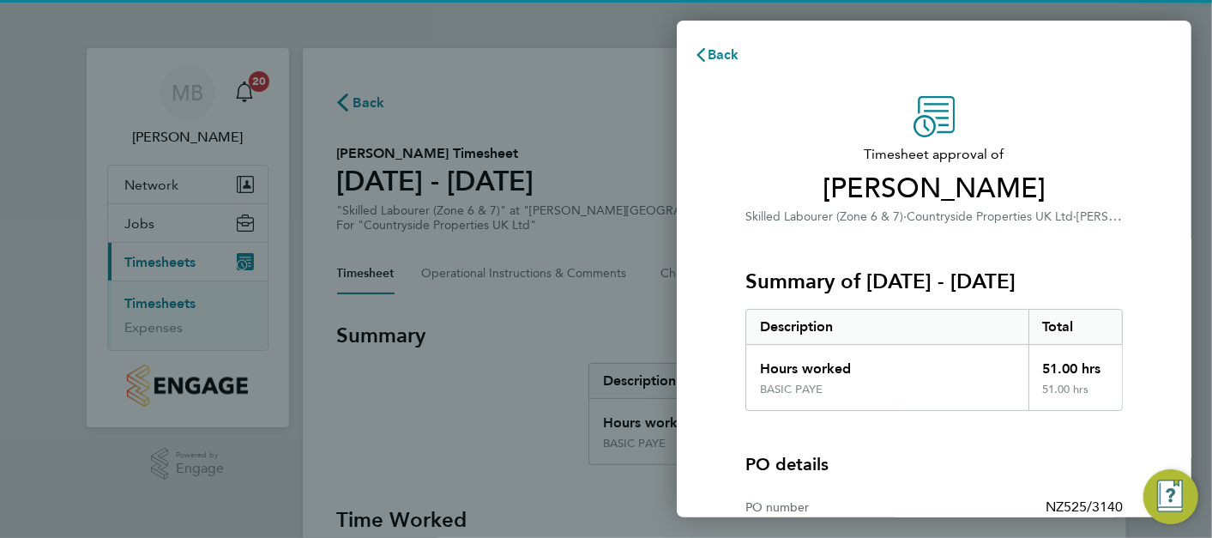
scroll to position [282, 0]
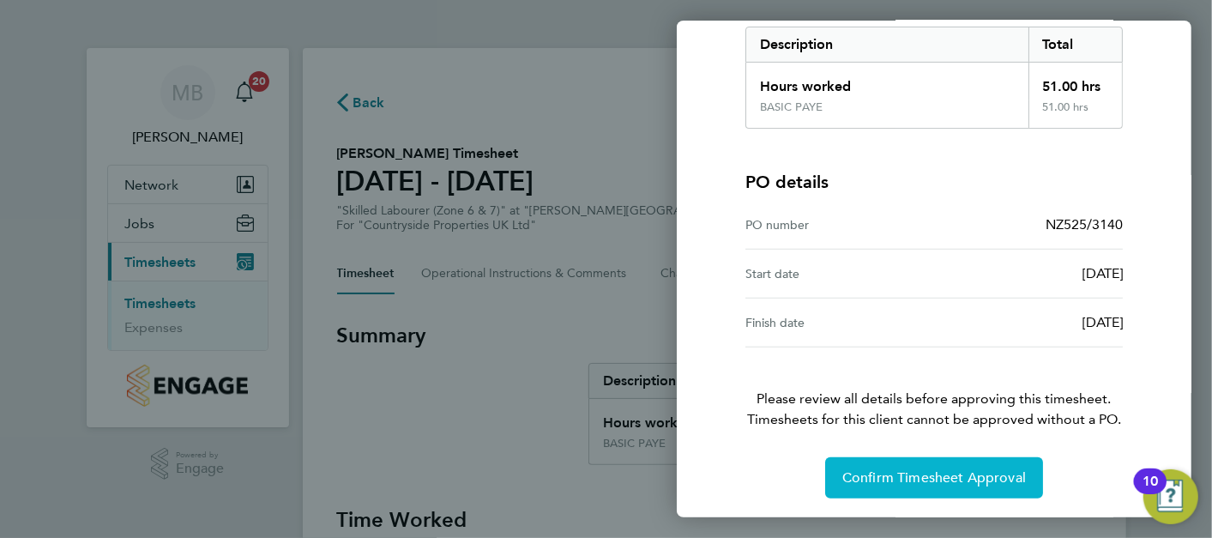
click at [943, 470] on span "Confirm Timesheet Approval" at bounding box center [934, 477] width 184 height 17
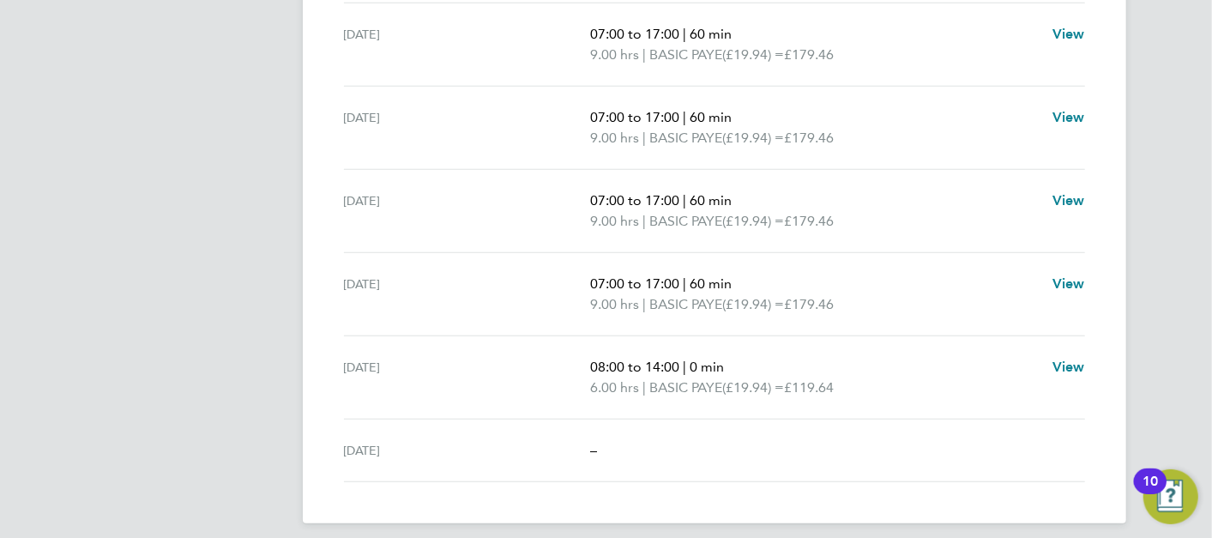
scroll to position [637, 0]
